Goal: Find specific page/section: Find specific page/section

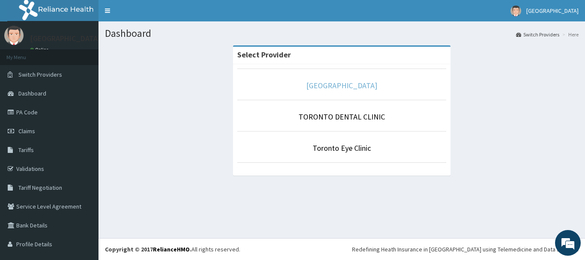
click at [342, 84] on link "[GEOGRAPHIC_DATA]" at bounding box center [341, 86] width 71 height 10
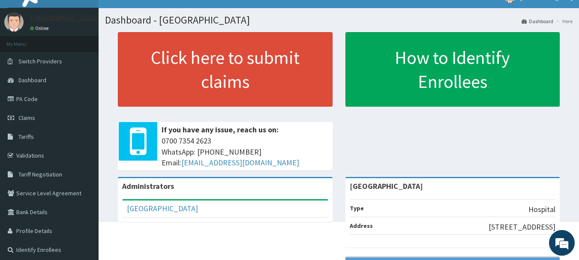
scroll to position [16, 0]
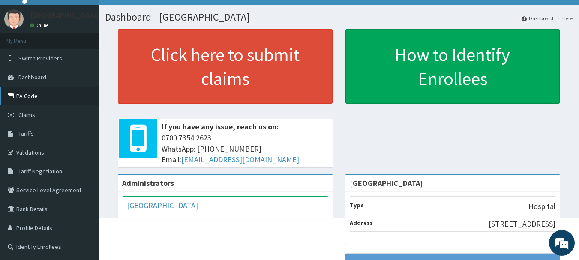
click at [31, 96] on link "PA Code" at bounding box center [49, 96] width 99 height 19
